Goal: Complete application form

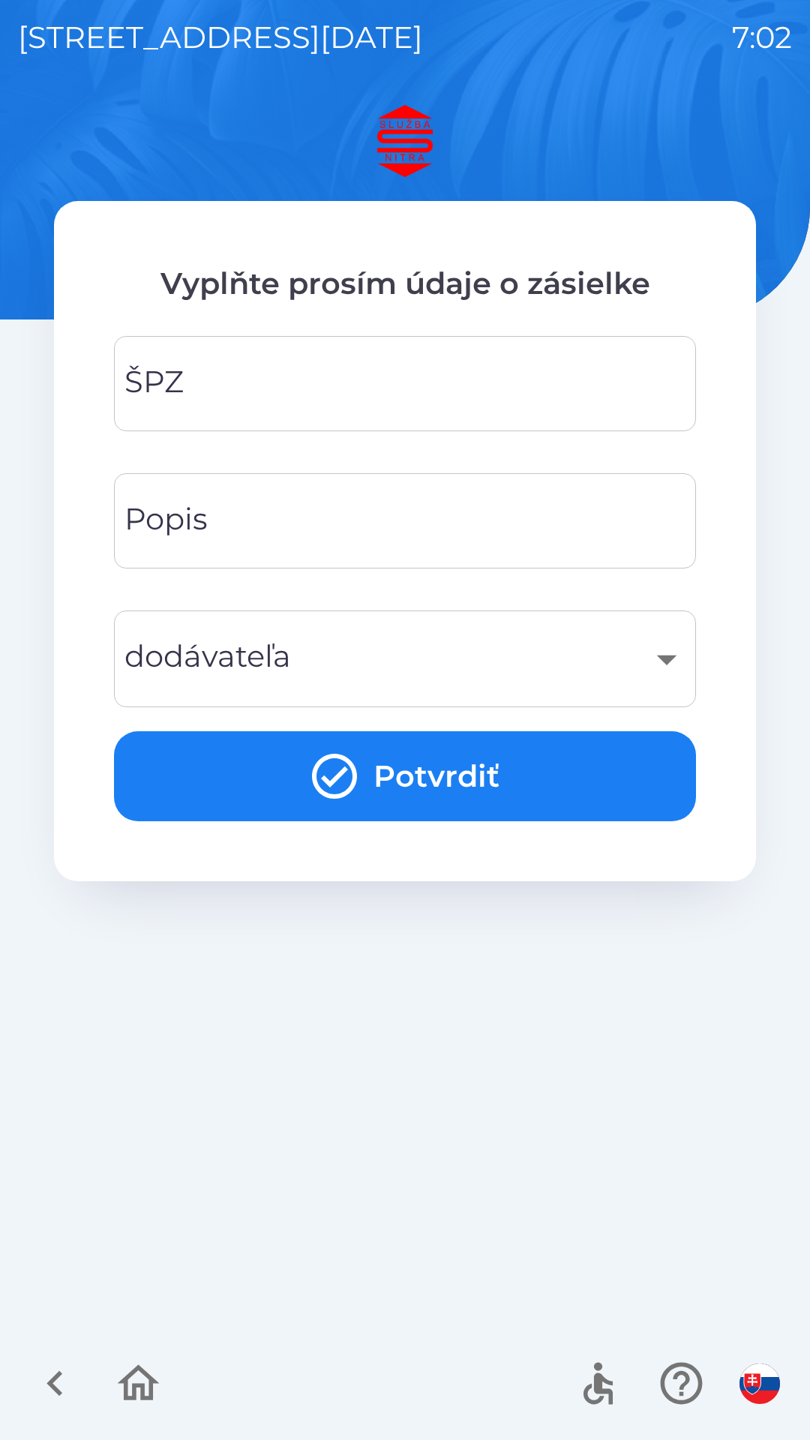
click at [406, 393] on input "ŠPZ" at bounding box center [405, 383] width 546 height 59
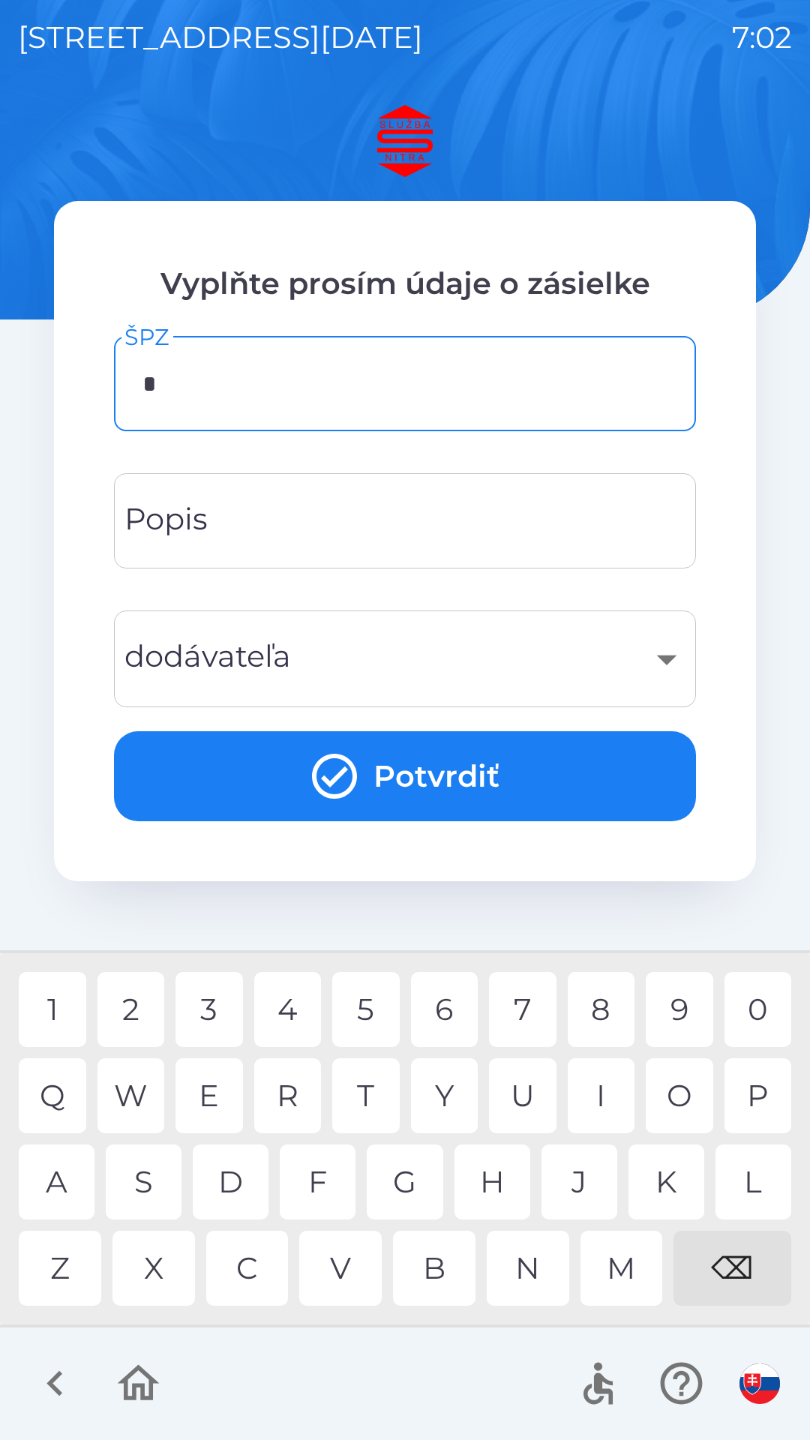
click at [756, 1164] on div "L" at bounding box center [753, 1181] width 76 height 75
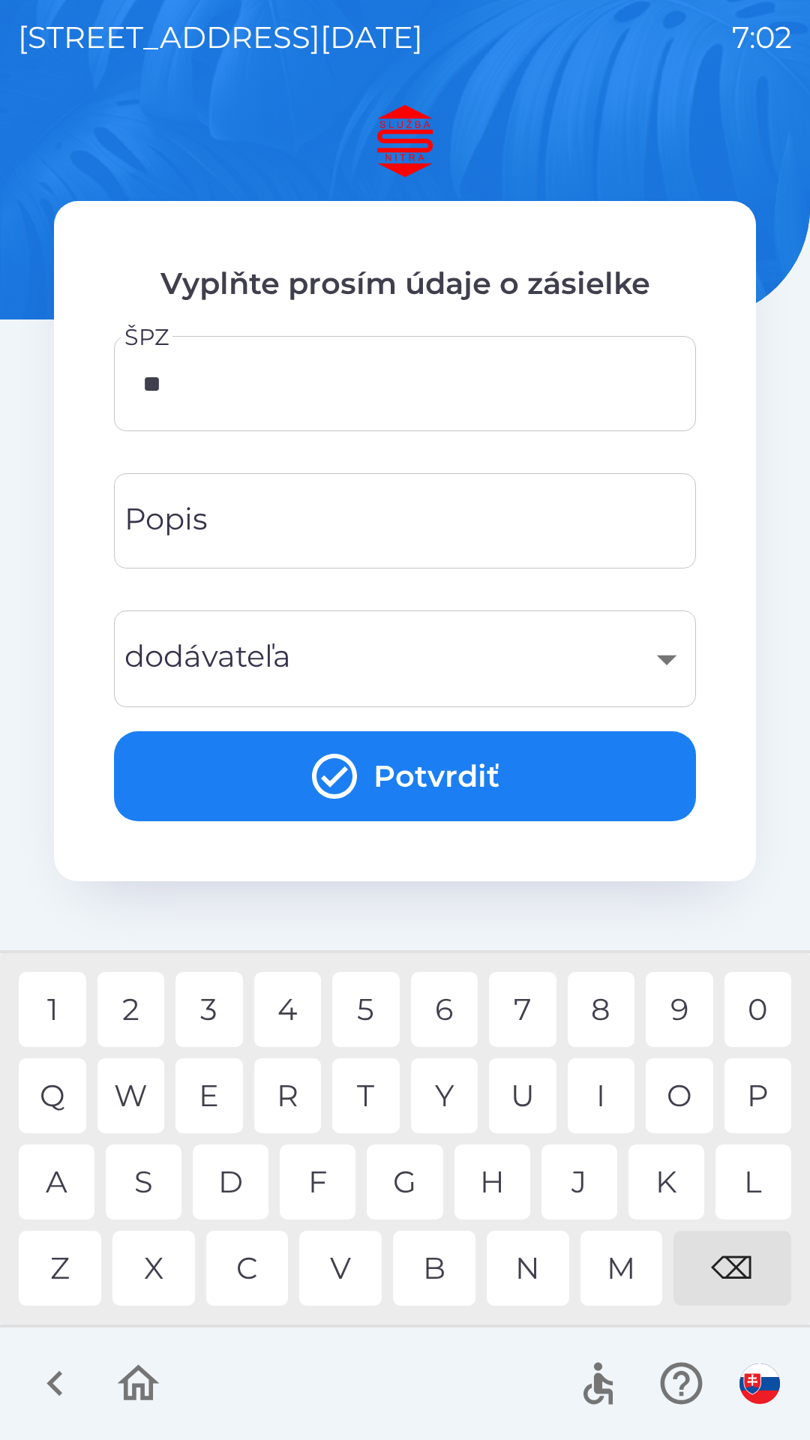
click at [638, 1272] on div "M" at bounding box center [621, 1267] width 82 height 75
click at [738, 1006] on div "0" at bounding box center [757, 1009] width 67 height 75
click at [748, 993] on div "0" at bounding box center [757, 1009] width 67 height 75
click at [277, 1002] on div "4" at bounding box center [287, 1009] width 67 height 75
type input "*******"
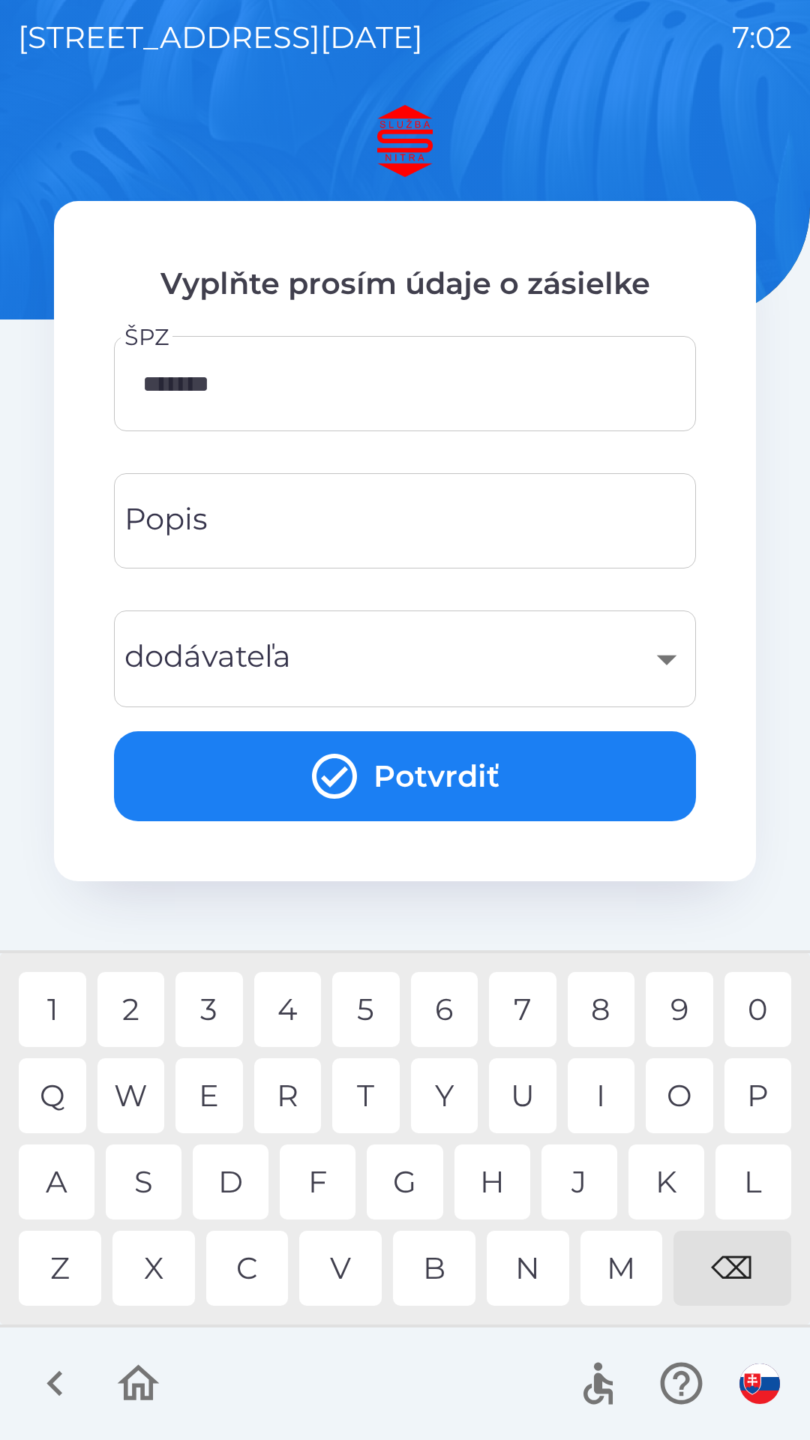
click at [660, 1170] on div "K" at bounding box center [666, 1181] width 76 height 75
click at [470, 514] on input "Popis" at bounding box center [405, 520] width 546 height 59
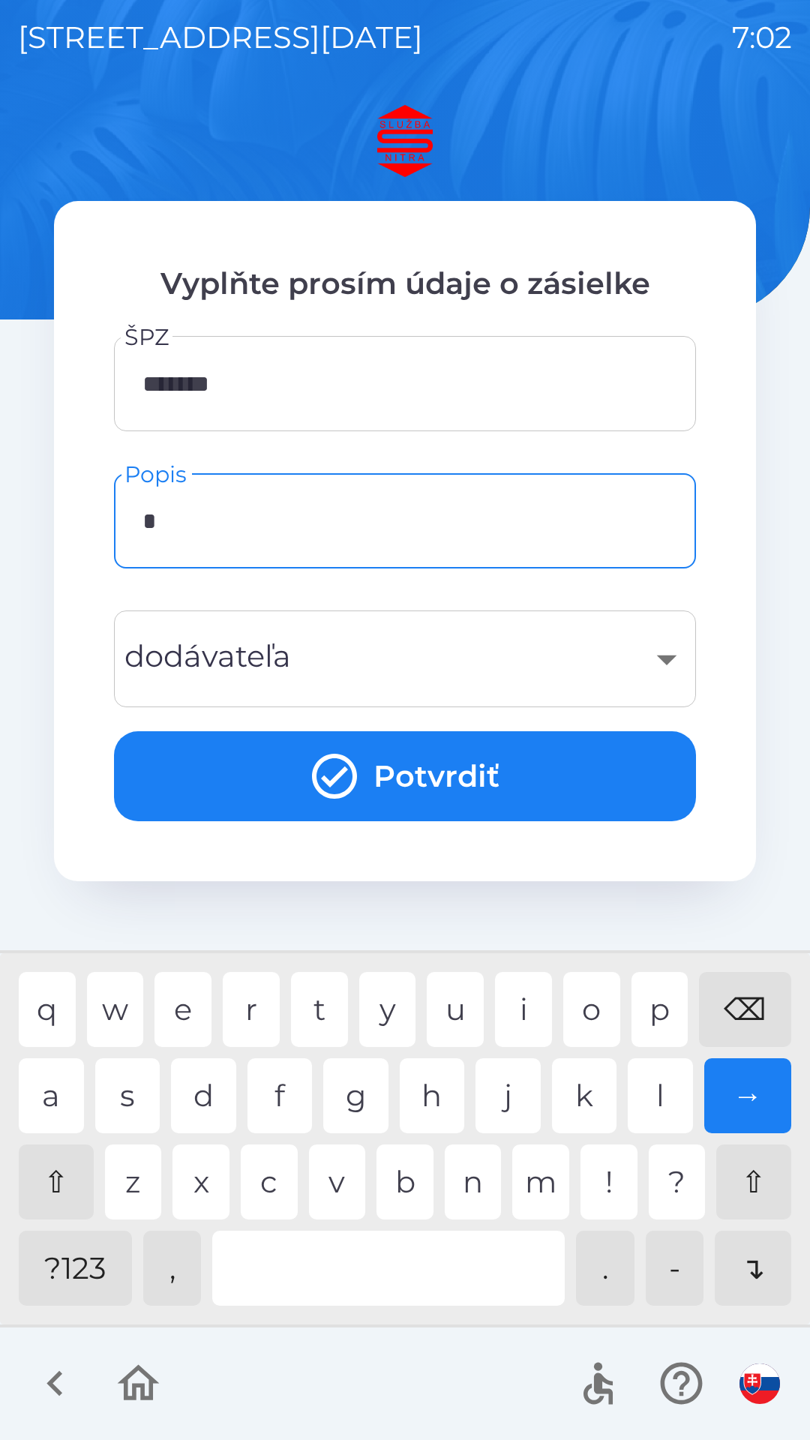
click at [213, 1098] on div "d" at bounding box center [203, 1095] width 65 height 75
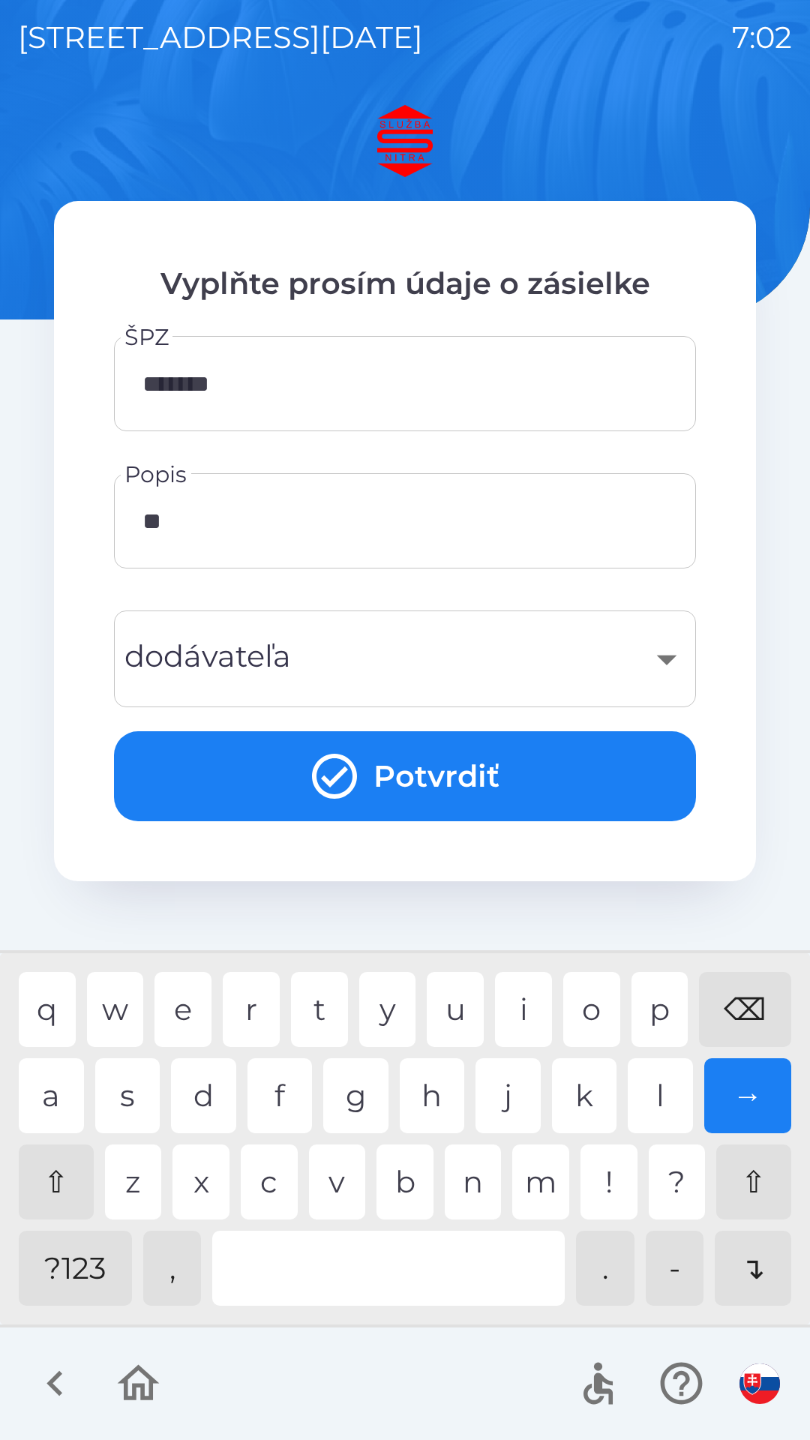
click at [601, 1011] on div "o" at bounding box center [591, 1009] width 57 height 75
type input "*******"
click at [442, 664] on div "​" at bounding box center [405, 658] width 546 height 61
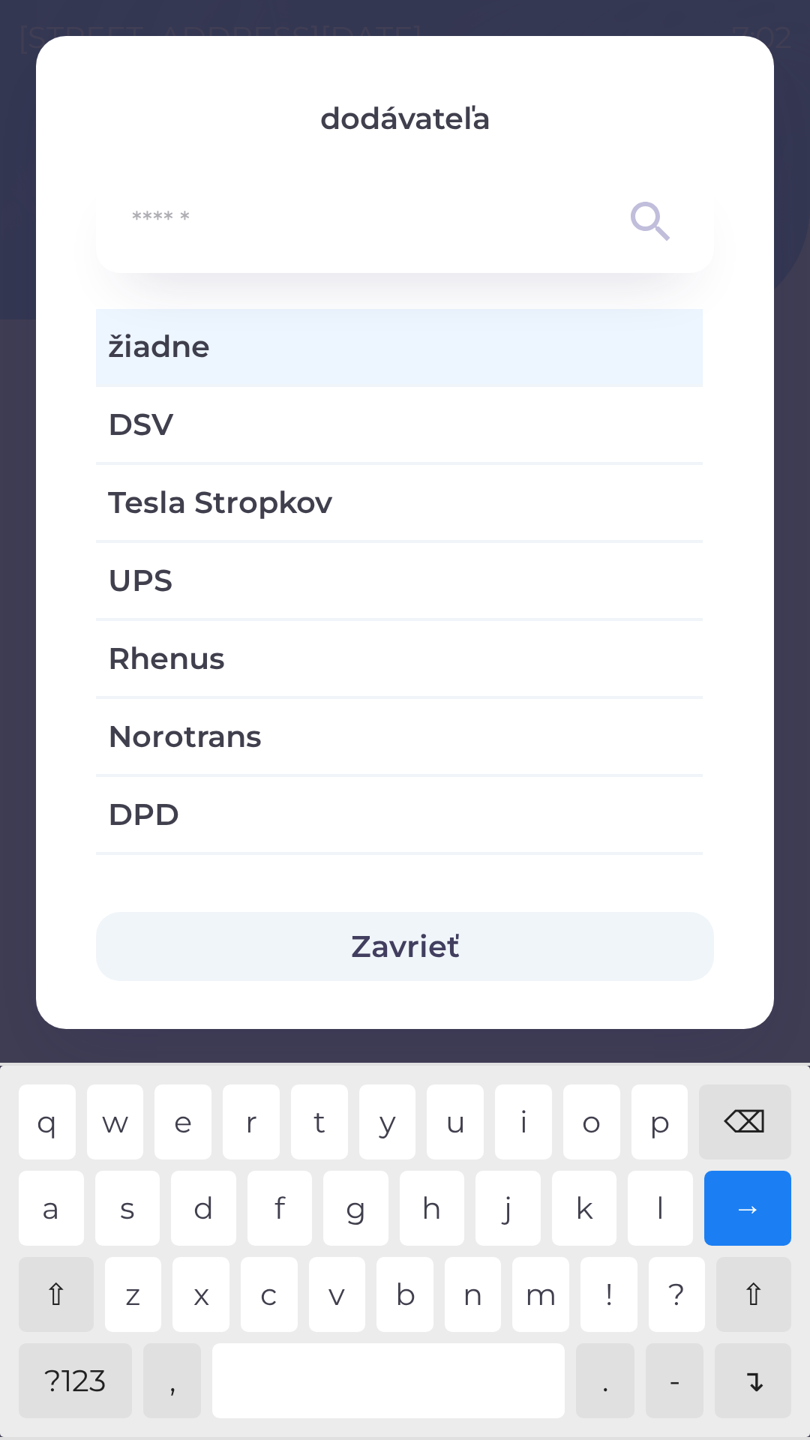
click at [469, 346] on span "žiadne" at bounding box center [399, 346] width 583 height 45
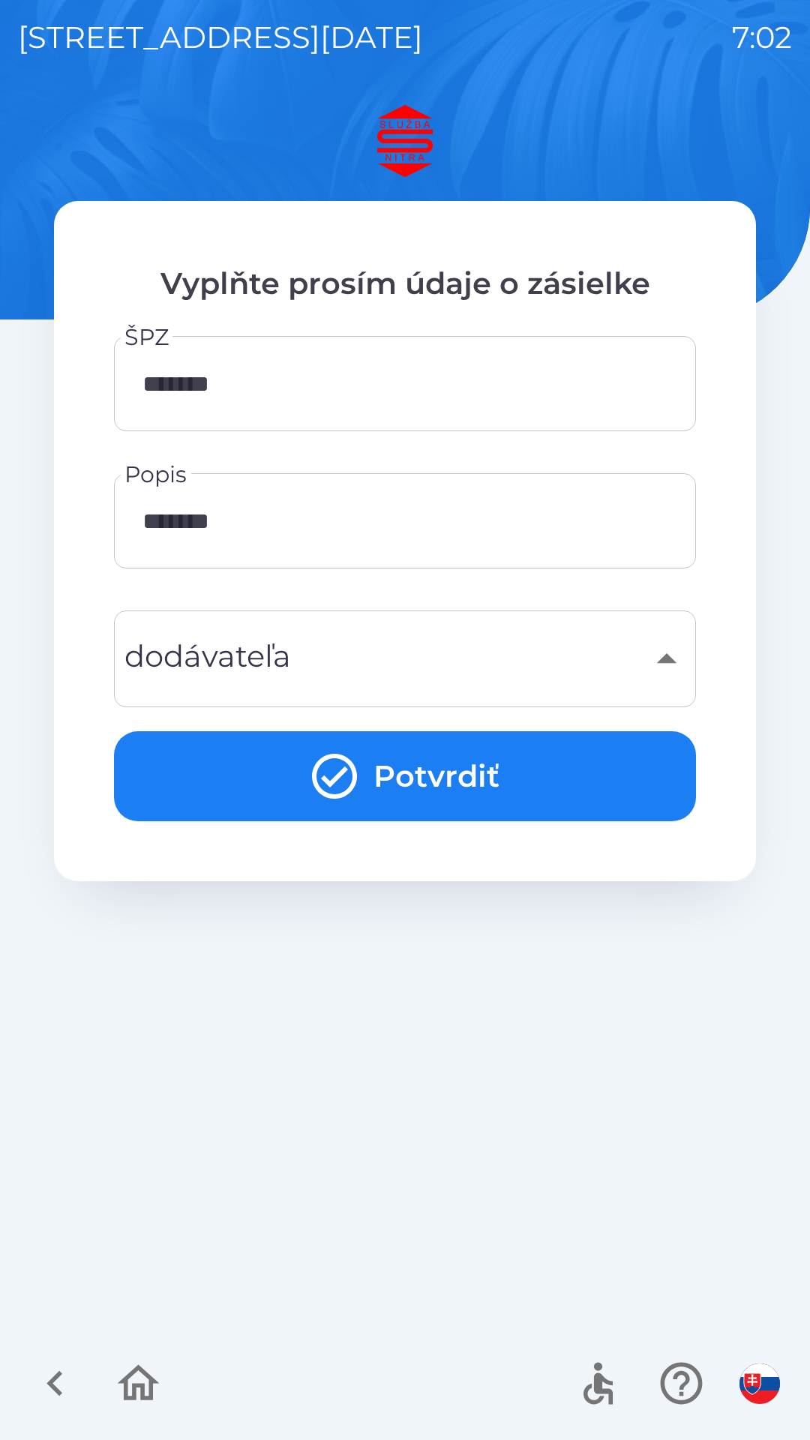
click at [548, 774] on button "Potvrdiť" at bounding box center [405, 776] width 582 height 90
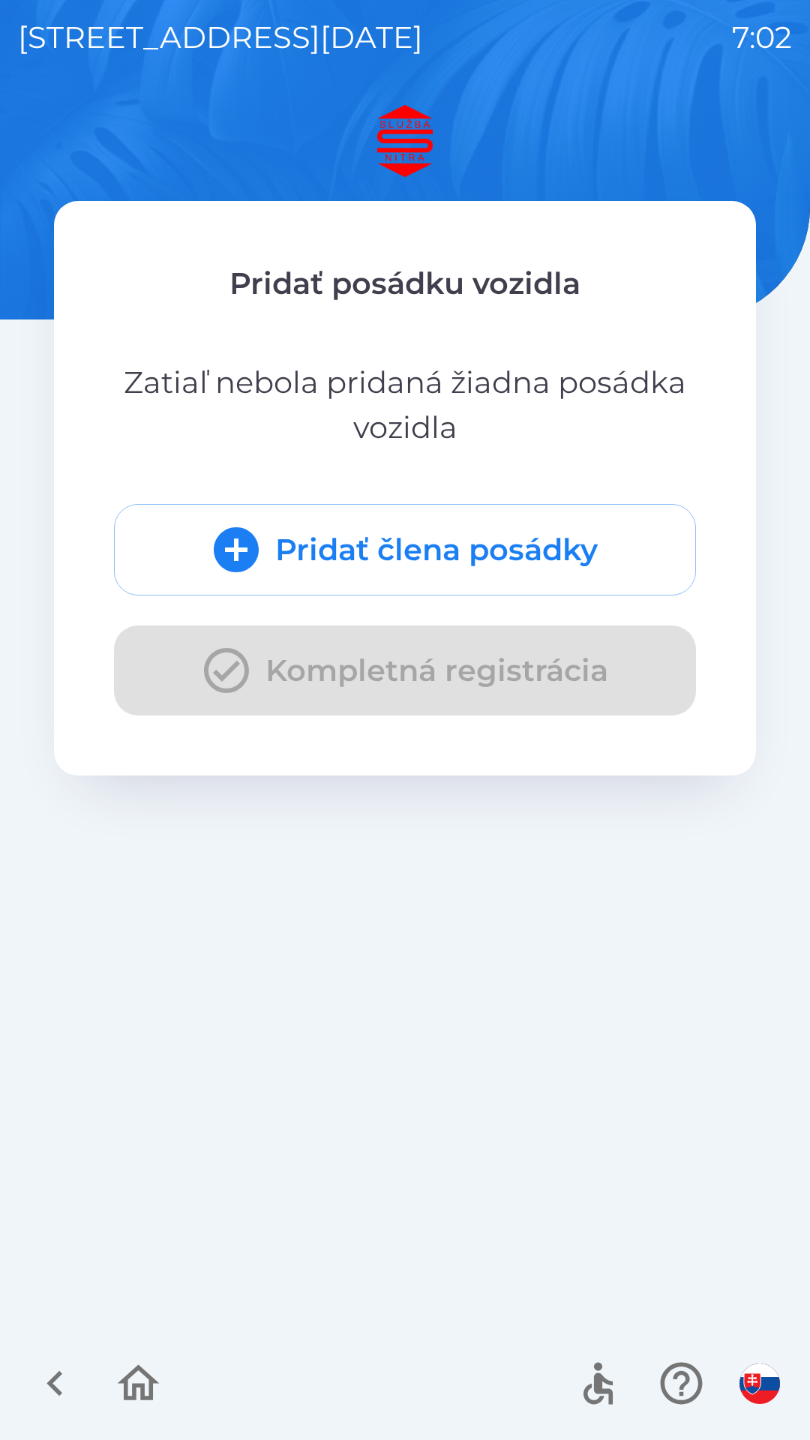
click at [530, 545] on button "Pridať člena posádky" at bounding box center [405, 549] width 582 height 91
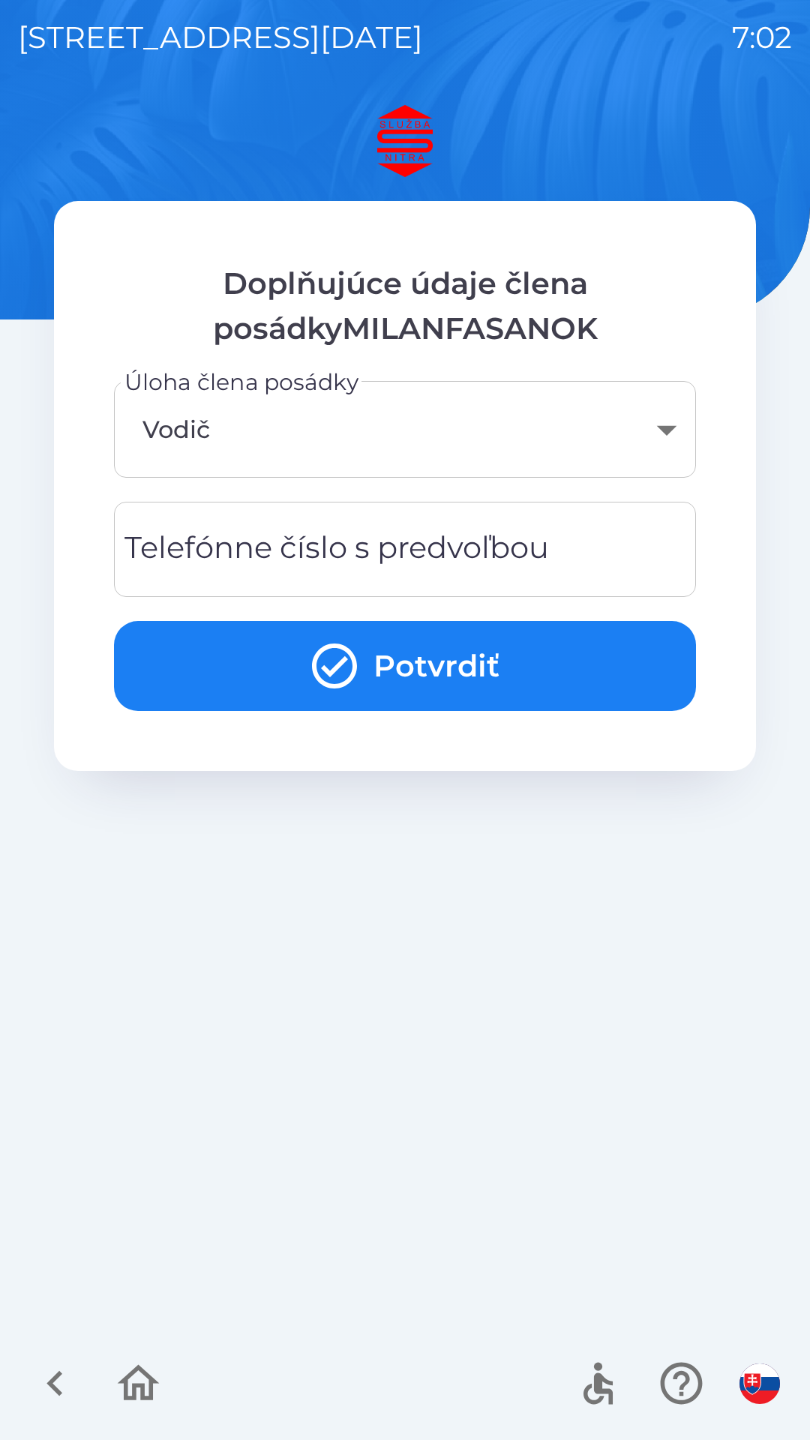
click at [529, 549] on div "Telefónne číslo s predvoľbou Telefónne číslo s predvoľbou" at bounding box center [405, 549] width 582 height 95
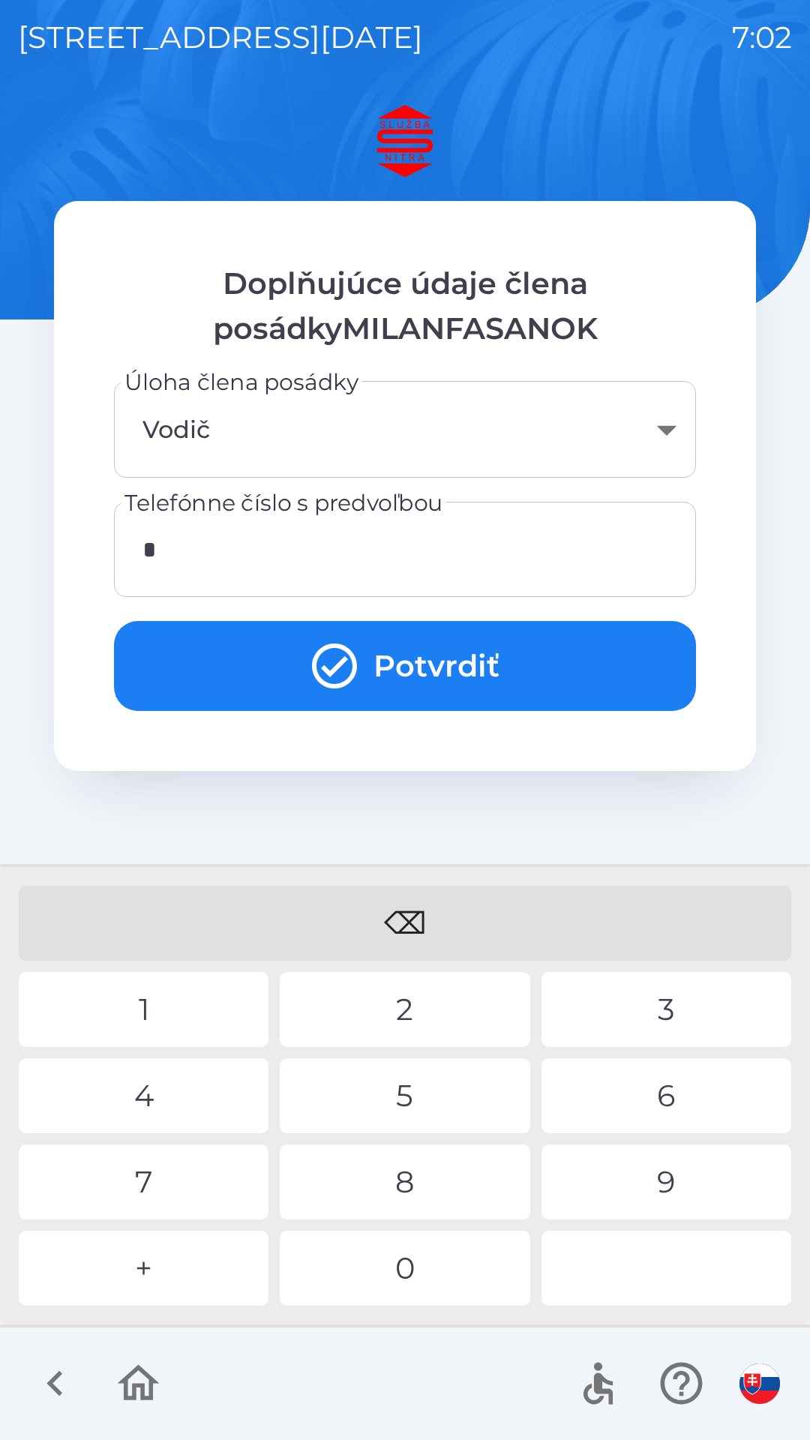
click at [180, 1139] on div "⌫ 1 2 3 4 5 6 7 8 9 + 0" at bounding box center [405, 1095] width 802 height 450
click at [193, 1007] on div "1" at bounding box center [144, 1009] width 250 height 75
click at [178, 1098] on div "4" at bounding box center [144, 1095] width 250 height 75
click at [661, 1166] on div "9" at bounding box center [666, 1181] width 250 height 75
click at [464, 1186] on div "8" at bounding box center [405, 1181] width 250 height 75
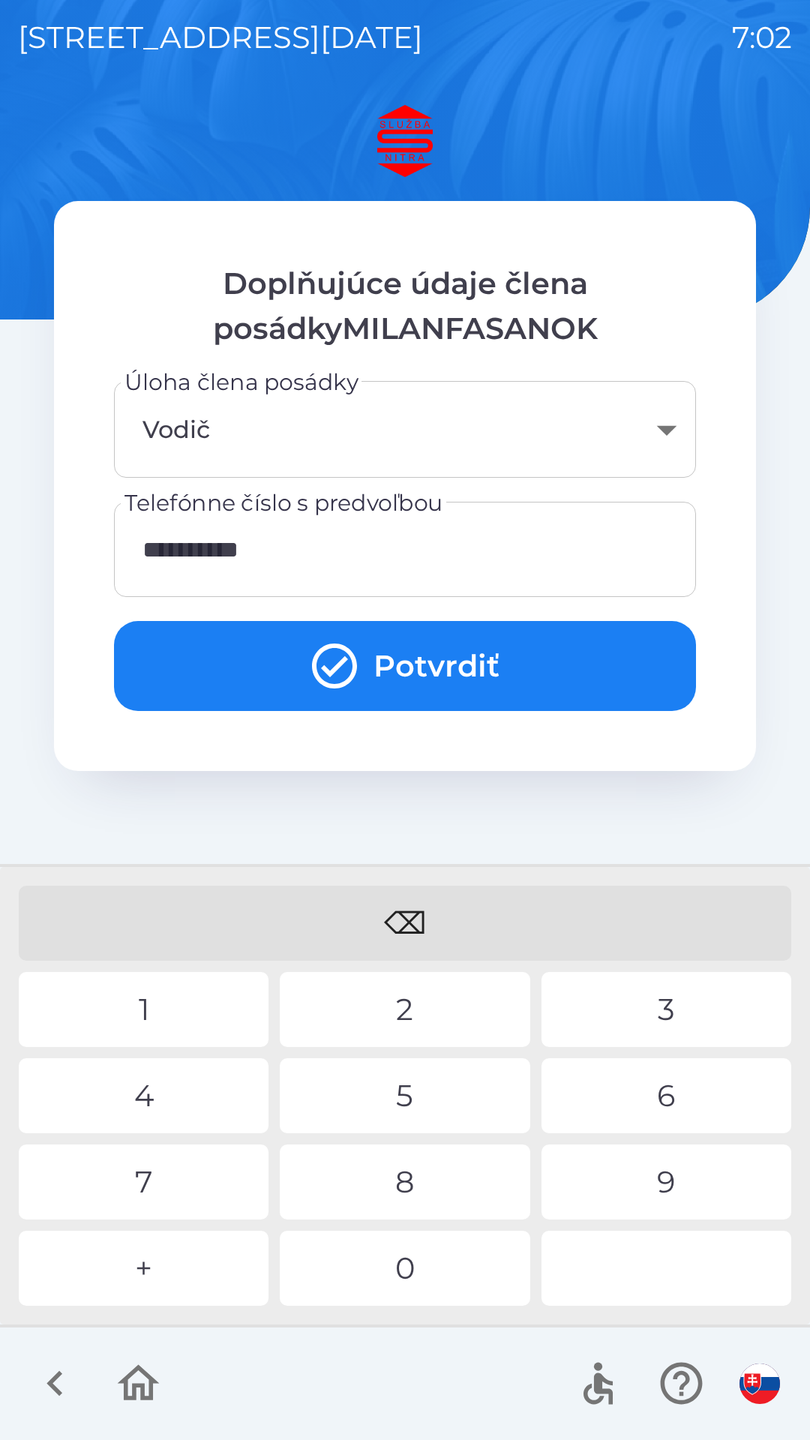
click at [460, 1181] on div "8" at bounding box center [405, 1181] width 250 height 75
type input "**********"
click at [440, 1095] on div "5" at bounding box center [405, 1095] width 250 height 75
click at [439, 658] on button "Potvrdiť" at bounding box center [405, 666] width 582 height 90
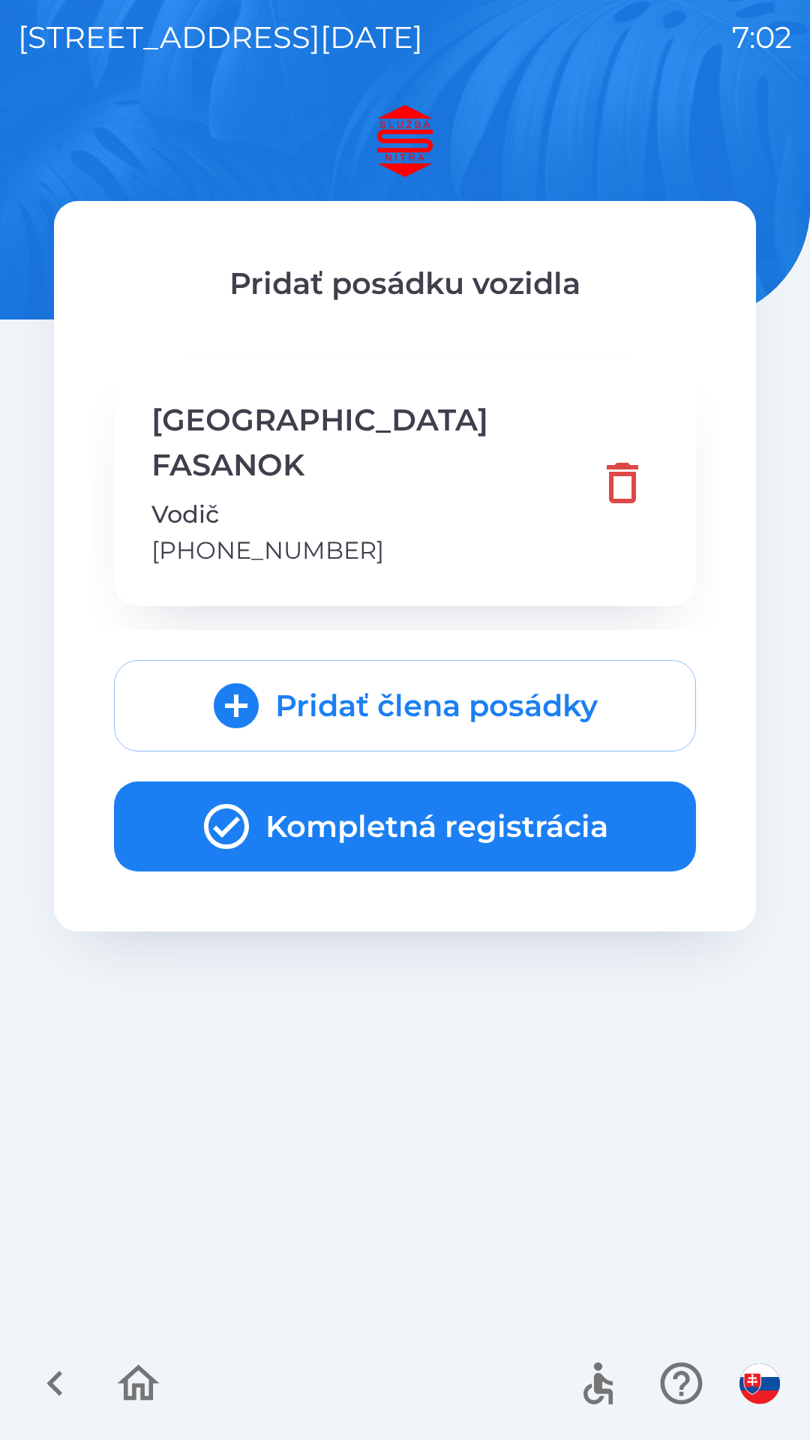
click at [508, 781] on button "Kompletná registrácia" at bounding box center [405, 826] width 582 height 90
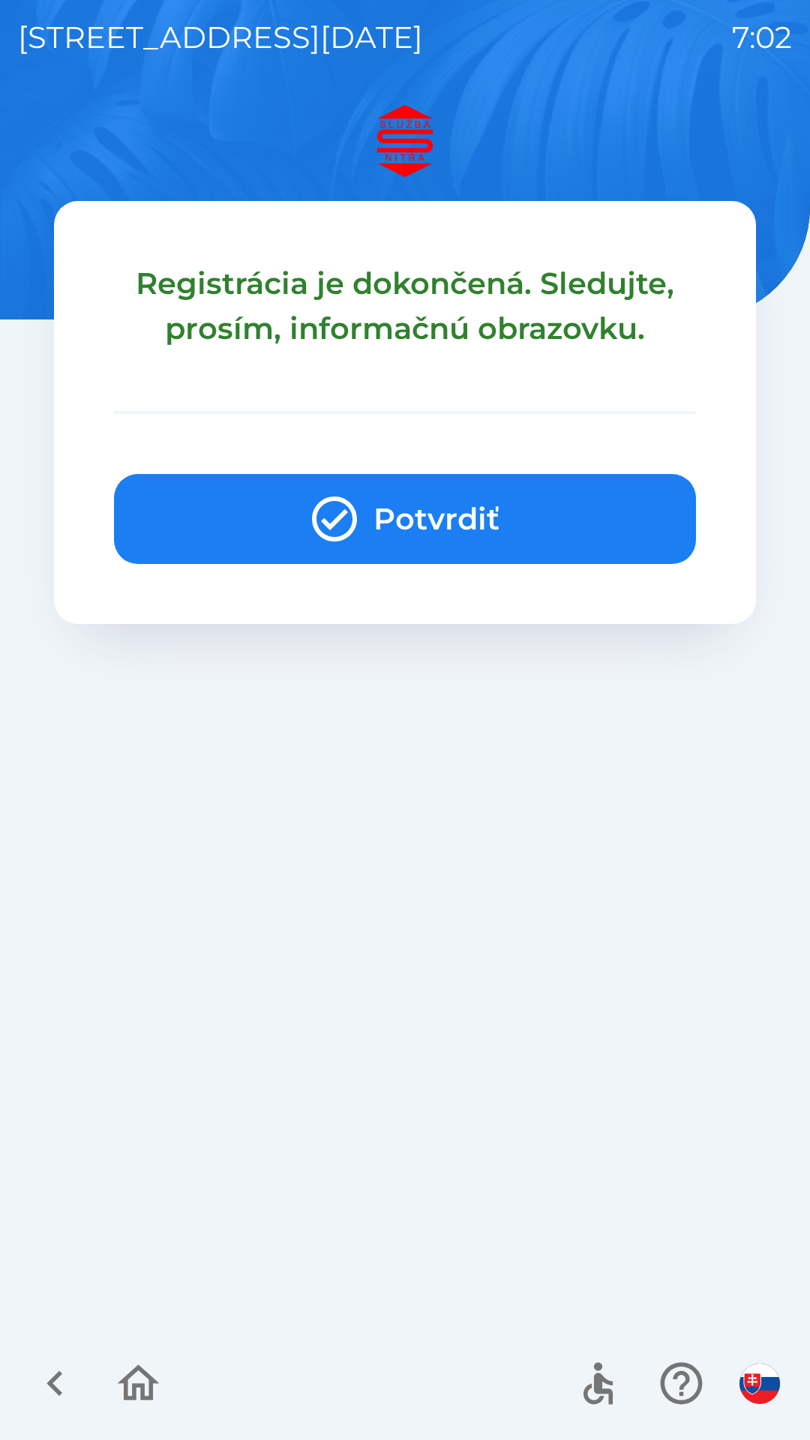
click at [453, 484] on button "Potvrdiť" at bounding box center [405, 519] width 582 height 90
